Goal: Task Accomplishment & Management: Use online tool/utility

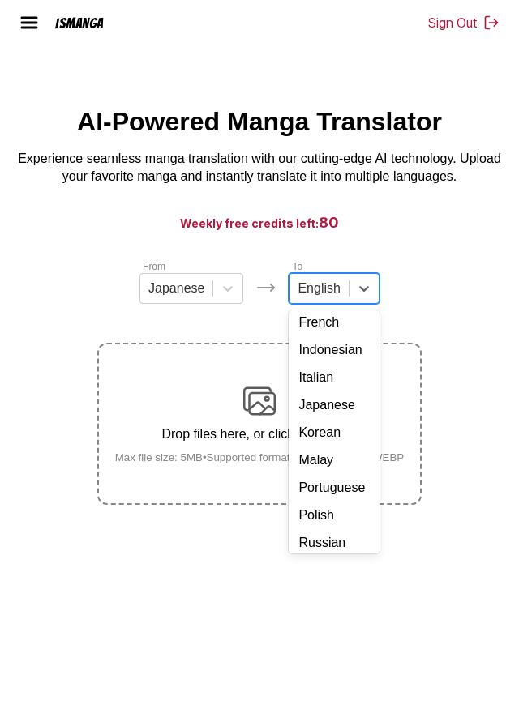
scroll to position [242, 0]
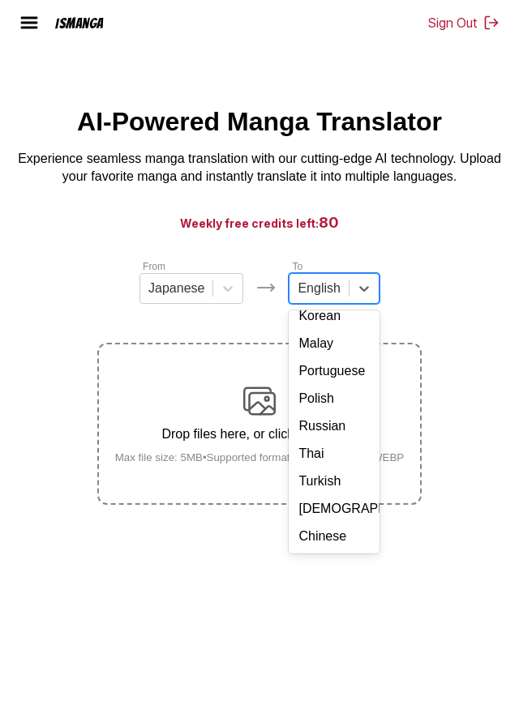
click at [316, 550] on div "Chinese" at bounding box center [333, 537] width 90 height 28
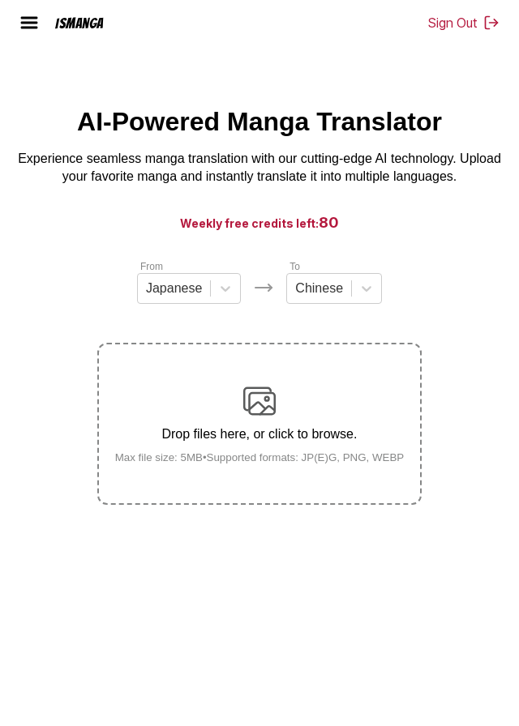
click at [293, 439] on div "Drop files here, or click to browse. Max file size: 5MB • Supported formats: JP…" at bounding box center [259, 424] width 315 height 79
click at [0, 0] on input "Drop files here, or click to browse. Max file size: 5MB • Supported formats: JP…" at bounding box center [0, 0] width 0 height 0
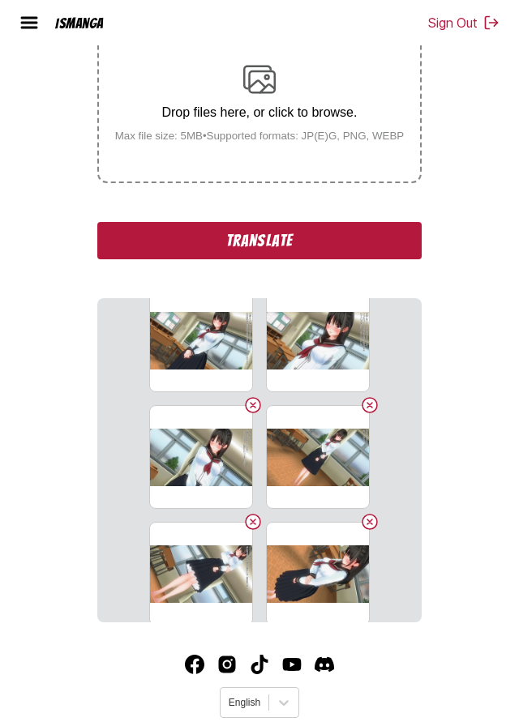
scroll to position [156, 0]
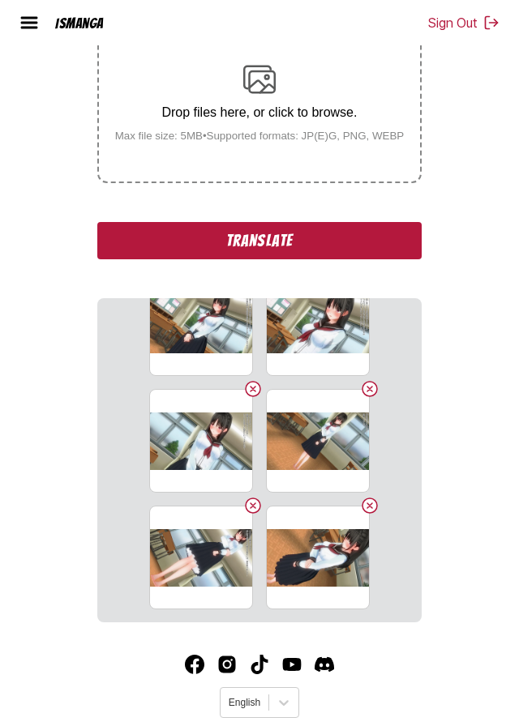
click at [370, 515] on button "Delete image" at bounding box center [369, 505] width 19 height 19
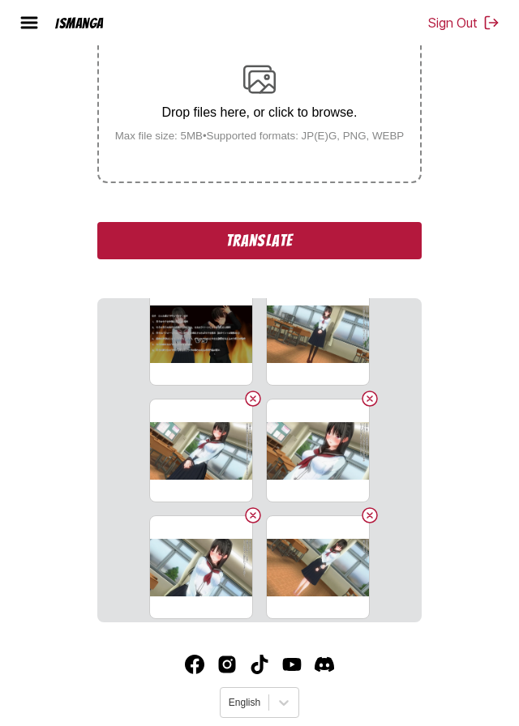
scroll to position [0, 0]
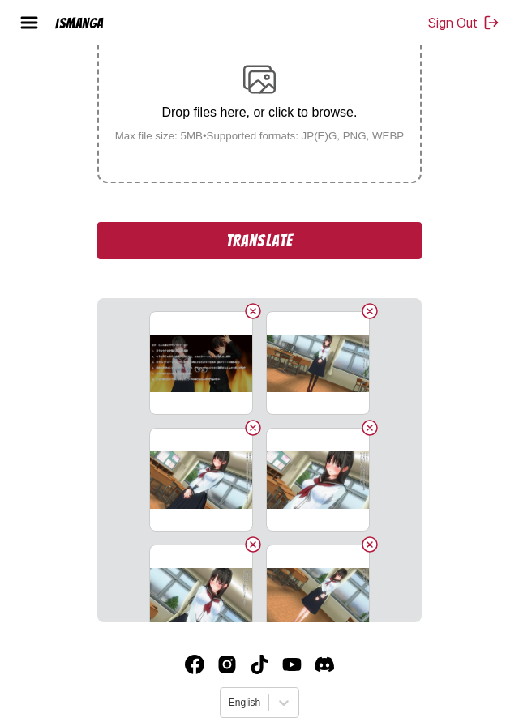
click at [284, 120] on p "Drop files here, or click to browse." at bounding box center [259, 112] width 315 height 15
click at [0, 0] on input "Drop files here, or click to browse. Max file size: 5MB • Supported formats: JP…" at bounding box center [0, 0] width 0 height 0
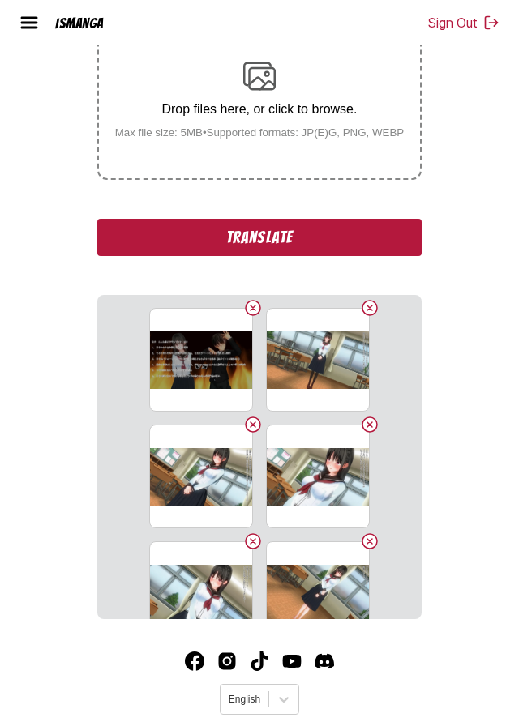
scroll to position [348, 0]
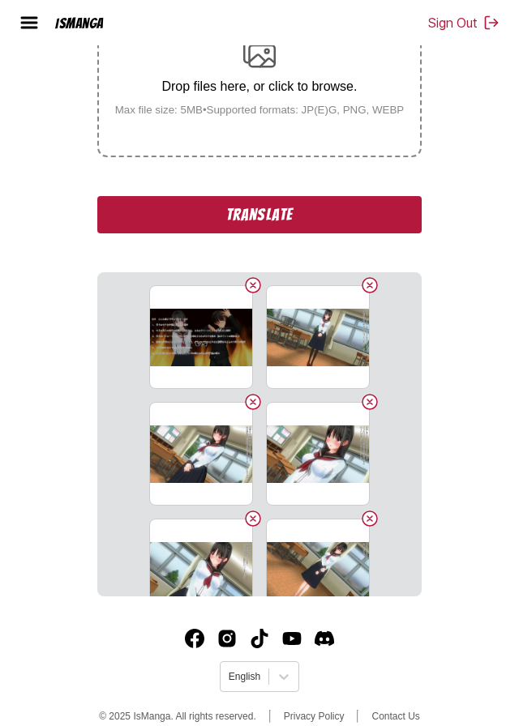
click at [258, 307] on section "UC多图下载_250906_0_1757160318.jpg UC多图下载_250906_0_1757160353.jpg UC多图下载_250906_0_1…" at bounding box center [259, 434] width 324 height 324
click at [251, 295] on button "Delete image" at bounding box center [252, 285] width 19 height 19
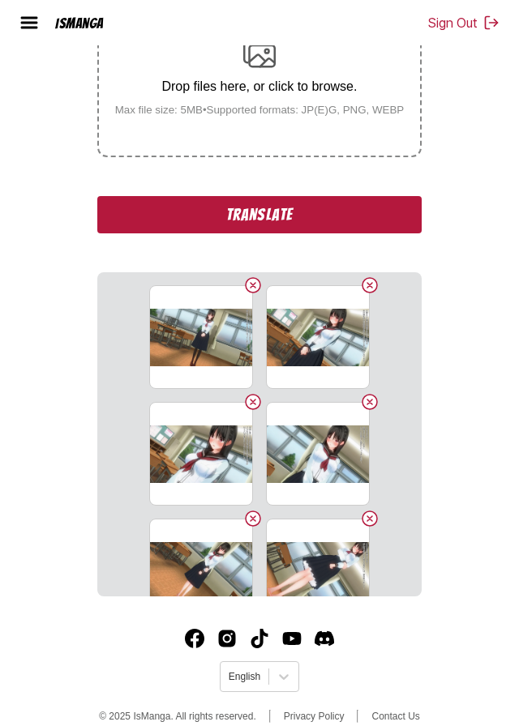
click at [251, 295] on button "Delete image" at bounding box center [252, 285] width 19 height 19
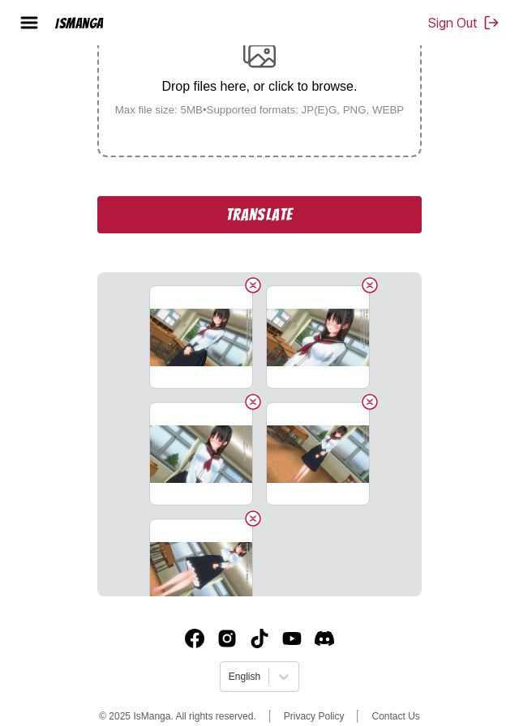
click at [252, 295] on button "Delete image" at bounding box center [252, 285] width 19 height 19
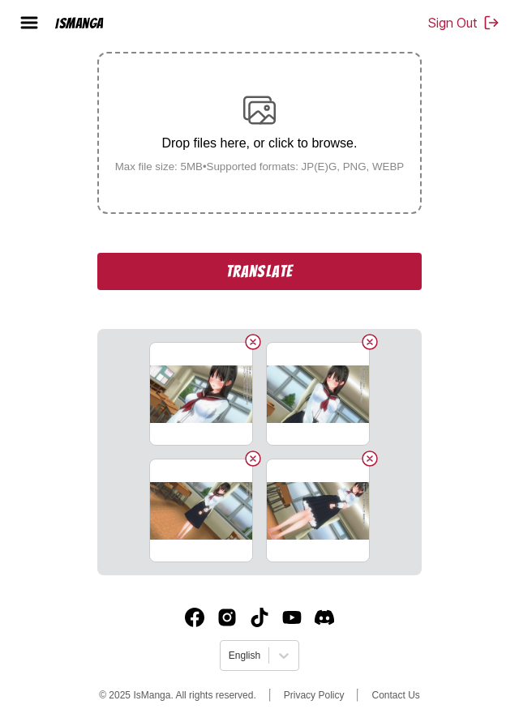
click at [256, 316] on div "From Japanese To Chinese Drop files here, or click to browse. [PERSON_NAME] fil…" at bounding box center [259, 272] width 324 height 608
click at [256, 339] on button "Delete image" at bounding box center [252, 341] width 19 height 19
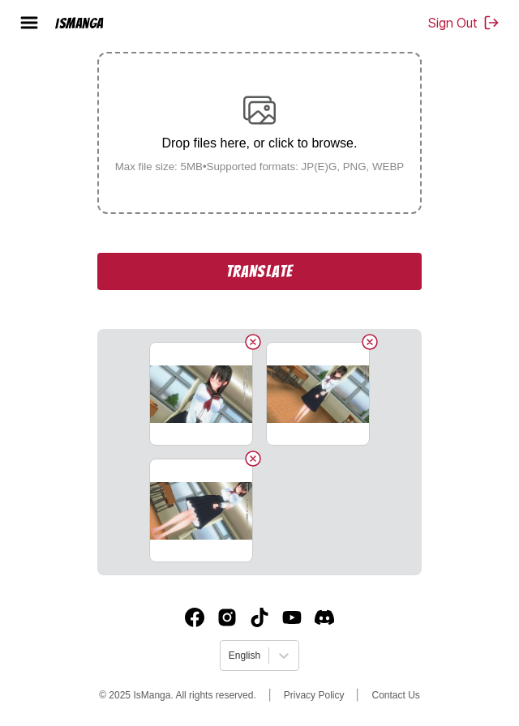
click at [253, 339] on button "Delete image" at bounding box center [252, 341] width 19 height 19
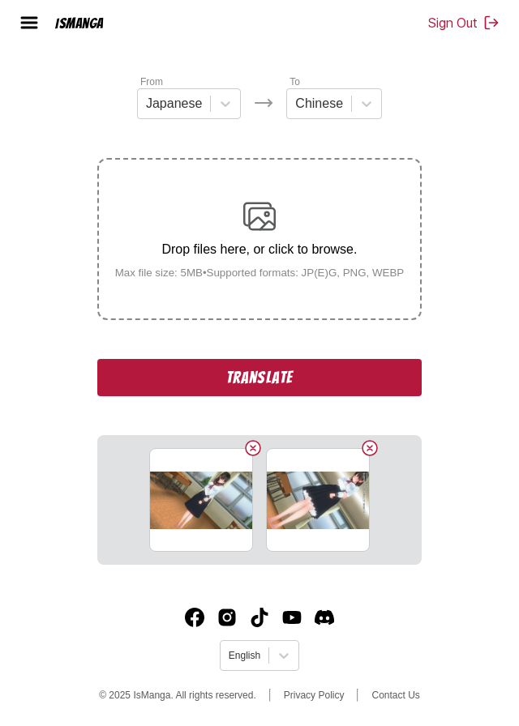
scroll to position [254, 0]
click at [251, 438] on button "Delete image" at bounding box center [252, 447] width 19 height 19
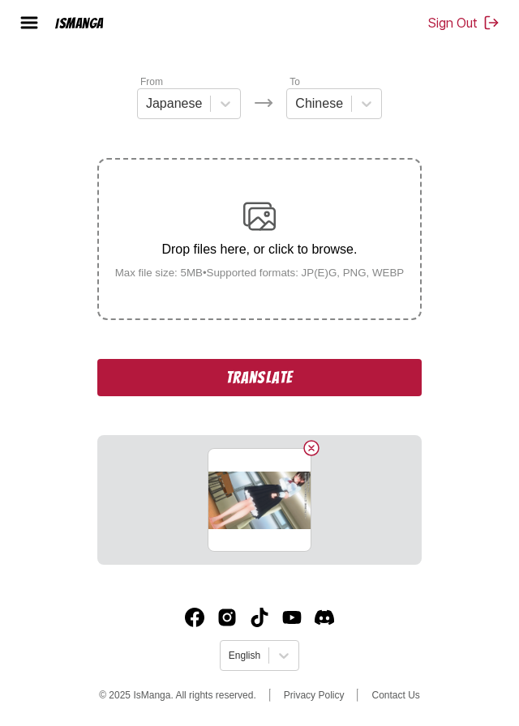
click at [313, 438] on button "Delete image" at bounding box center [310, 447] width 19 height 19
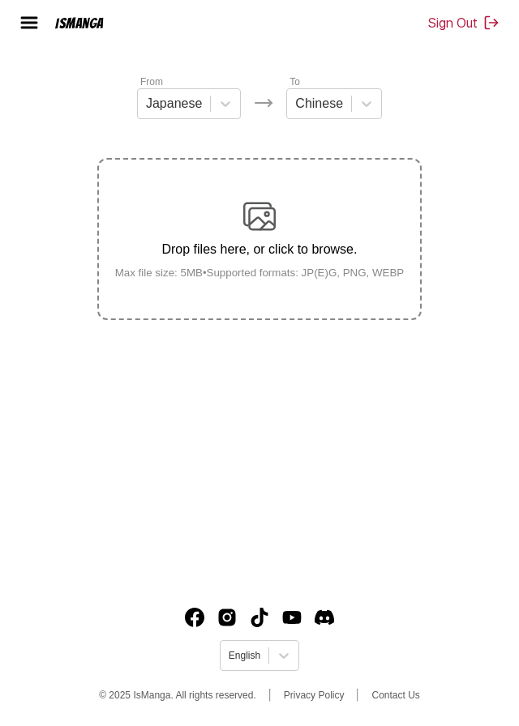
click at [323, 200] on div "Drop files here, or click to browse. Max file size: 5MB • Supported formats: JP…" at bounding box center [259, 239] width 315 height 79
click at [0, 0] on input "Drop files here, or click to browse. Max file size: 5MB • Supported formats: JP…" at bounding box center [0, 0] width 0 height 0
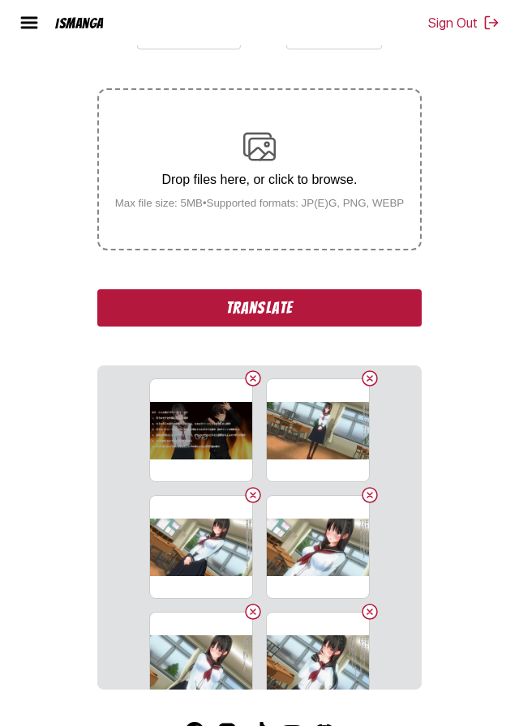
click at [267, 198] on div "Drop files here, or click to browse. Max file size: 5MB • Supported formats: JP…" at bounding box center [259, 169] width 315 height 79
click at [0, 0] on input "Drop files here, or click to browse. Max file size: 5MB • Supported formats: JP…" at bounding box center [0, 0] width 0 height 0
click at [288, 189] on div "Drop files here, or click to browse. Max file size: 5MB • Supported formats: JP…" at bounding box center [259, 169] width 315 height 79
click at [0, 0] on input "Drop files here, or click to browse. Max file size: 5MB • Supported formats: JP…" at bounding box center [0, 0] width 0 height 0
click at [276, 179] on div "Drop files here, or click to browse. Max file size: 5MB • Supported formats: JP…" at bounding box center [259, 169] width 315 height 79
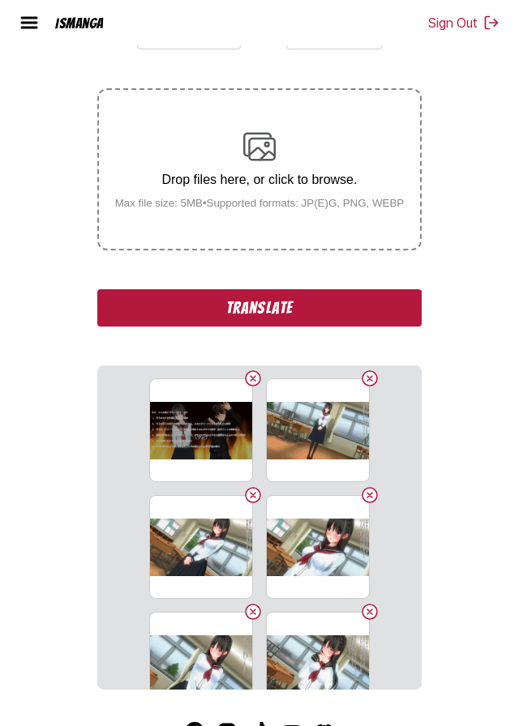
click at [0, 0] on input "Drop files here, or click to browse. Max file size: 5MB • Supported formats: JP…" at bounding box center [0, 0] width 0 height 0
click at [272, 163] on img at bounding box center [259, 146] width 32 height 32
click at [0, 0] on input "Drop files here, or click to browse. Max file size: 5MB • Supported formats: JP…" at bounding box center [0, 0] width 0 height 0
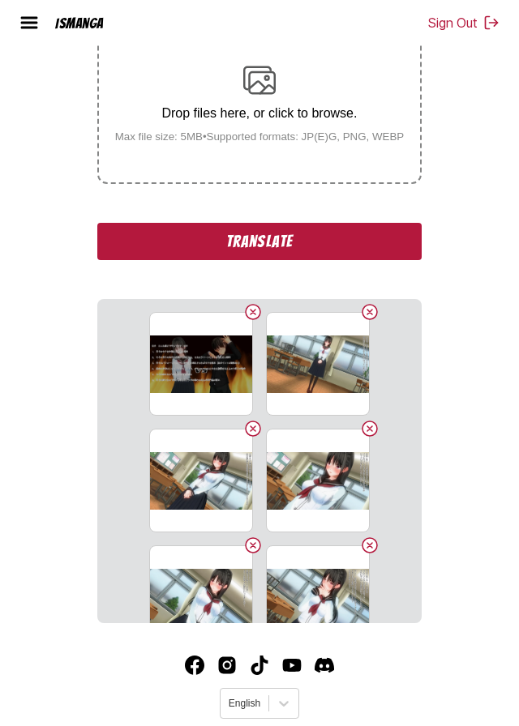
scroll to position [322, 0]
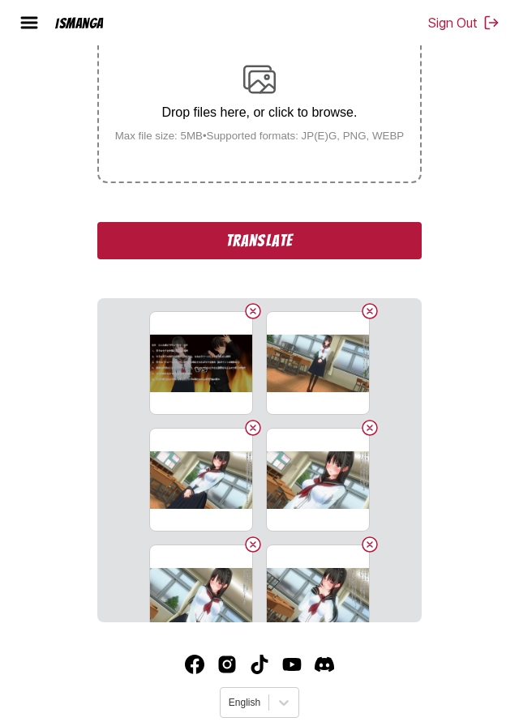
click at [353, 259] on button "Translate" at bounding box center [259, 240] width 324 height 37
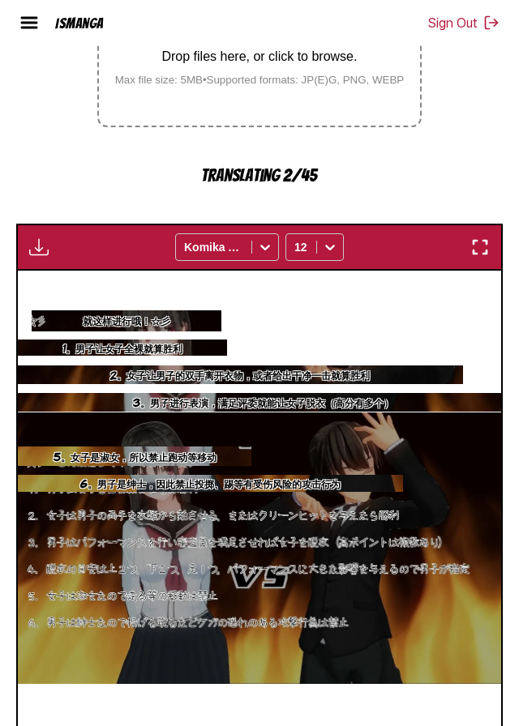
scroll to position [428, 0]
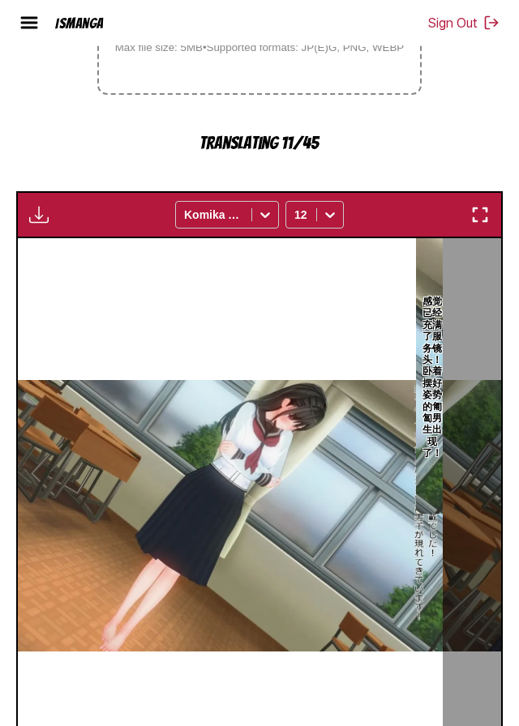
scroll to position [409, 0]
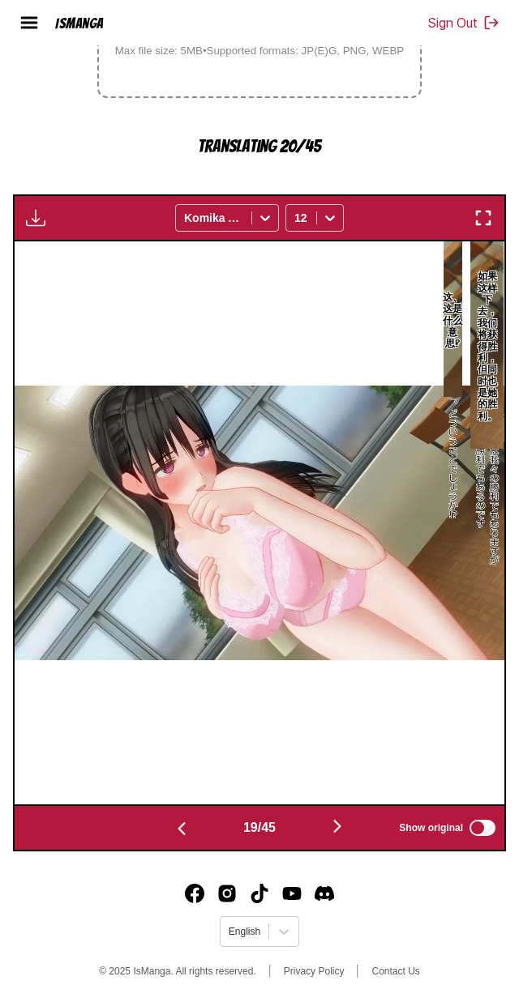
click at [344, 817] on img "button" at bounding box center [336, 826] width 19 height 19
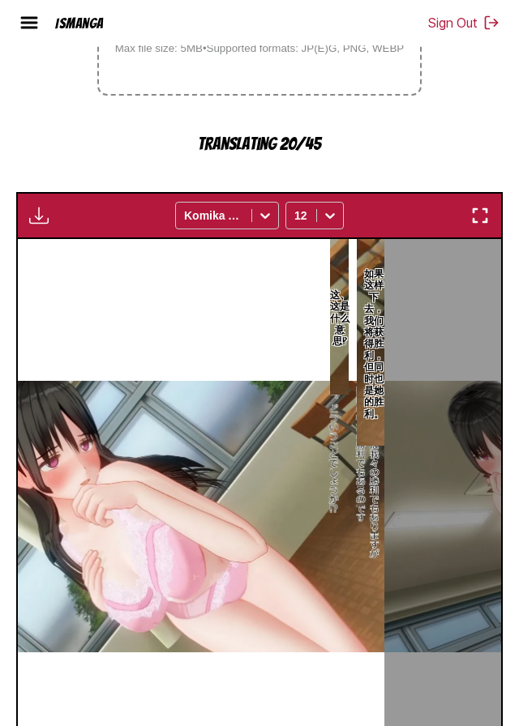
scroll to position [0, 9299]
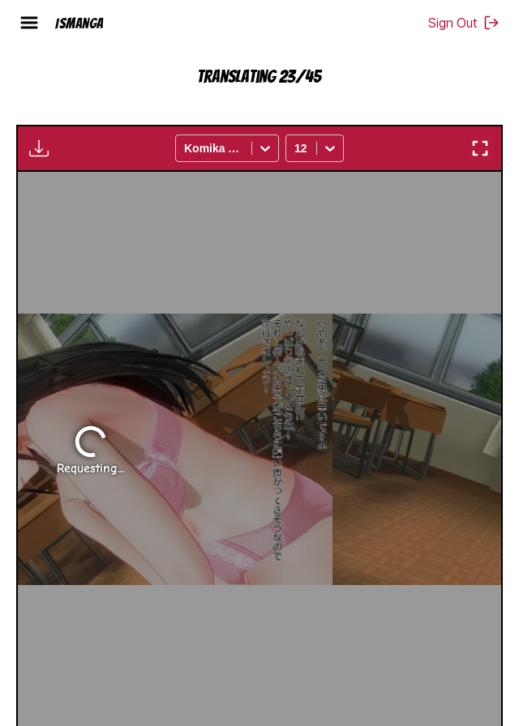
scroll to position [484, 0]
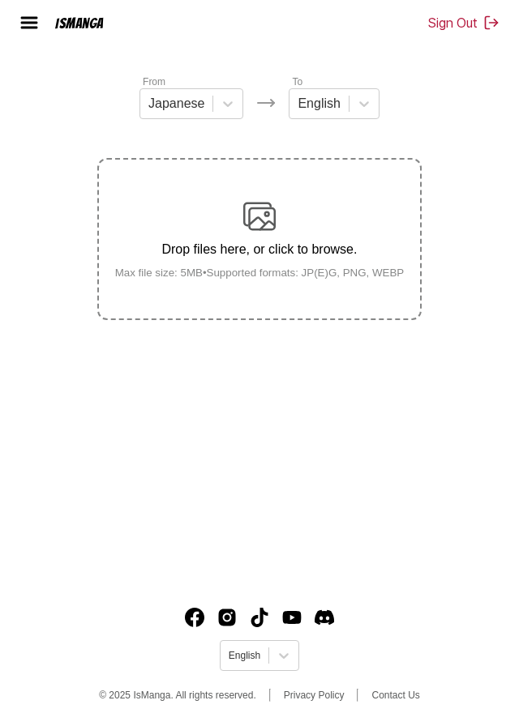
scroll to position [245, 0]
